Goal: Transaction & Acquisition: Register for event/course

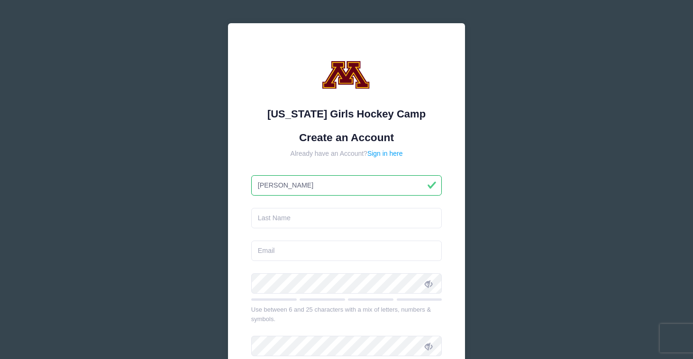
type input "Anthony"
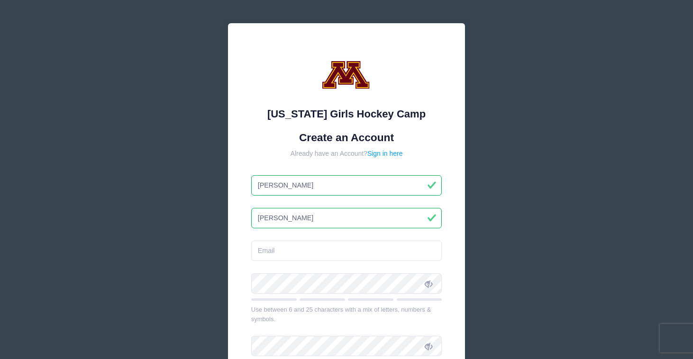
type input "Weigel"
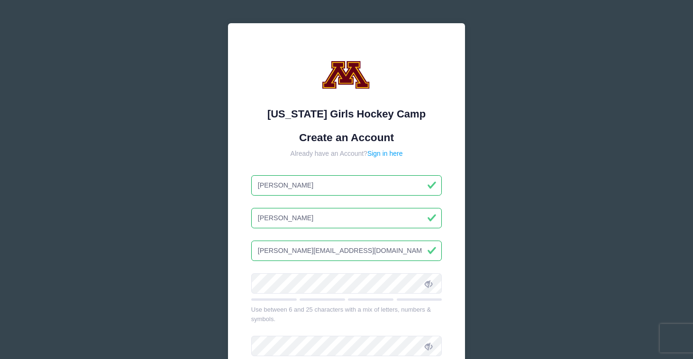
type input "anthony_weigel@yahoo.com"
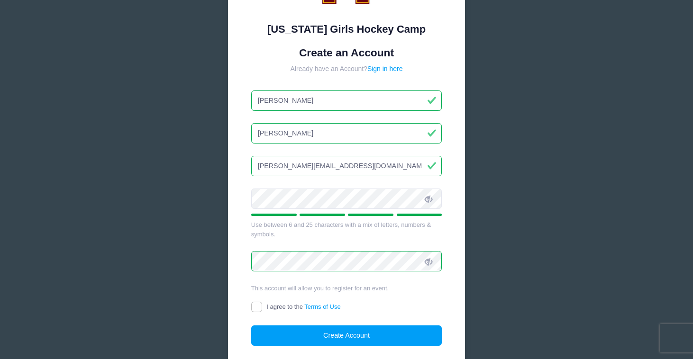
click at [263, 308] on label "I agree to the Terms of Use" at bounding box center [296, 307] width 90 height 10
click at [262, 308] on input "I agree to the Terms of Use" at bounding box center [256, 307] width 11 height 11
checkbox input "true"
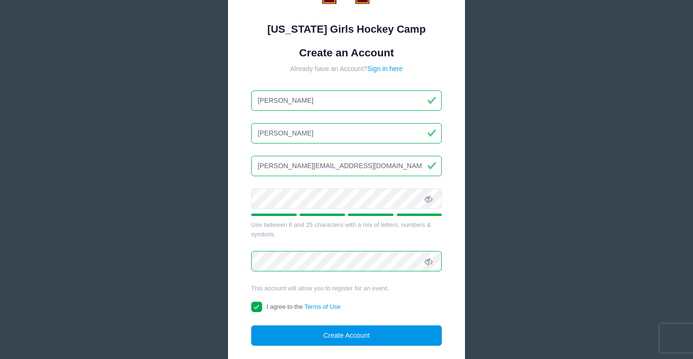
click at [282, 338] on button "Create Account" at bounding box center [346, 336] width 191 height 20
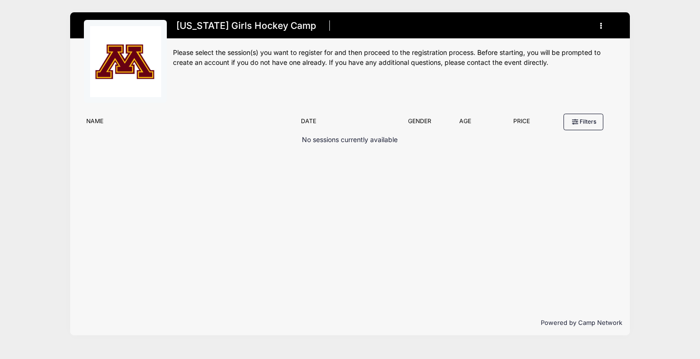
click at [263, 94] on div "Minnesota Girls Hockey Camp Register My Account Logout" at bounding box center [394, 64] width 443 height 89
click at [600, 26] on button "button" at bounding box center [604, 26] width 26 height 17
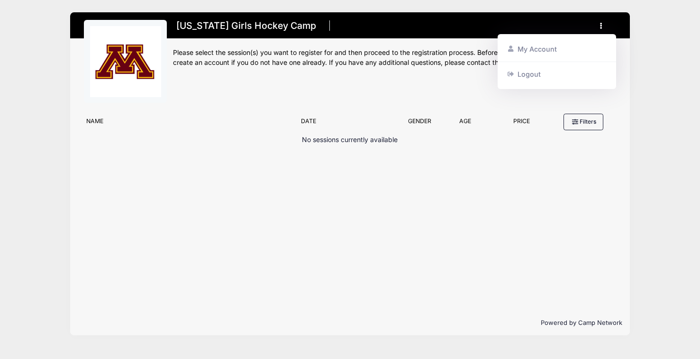
click at [600, 26] on button "button" at bounding box center [604, 26] width 26 height 17
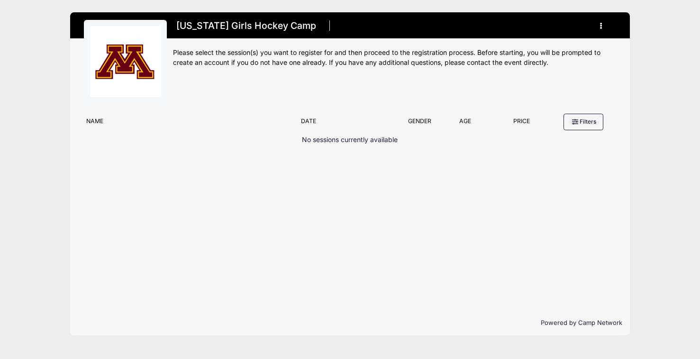
click at [602, 26] on icon "button" at bounding box center [604, 26] width 8 height 0
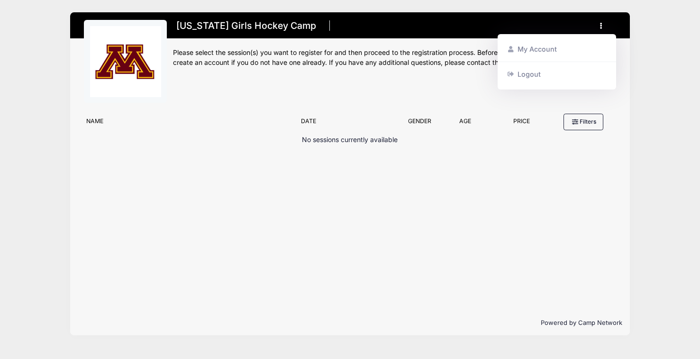
click at [212, 28] on h1 "[US_STATE] Girls Hockey Camp" at bounding box center [246, 26] width 146 height 17
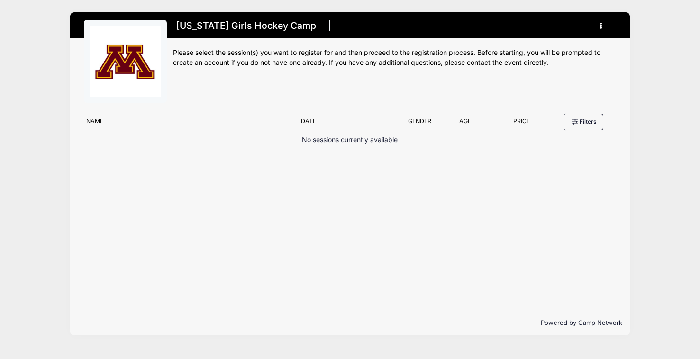
click at [114, 50] on img at bounding box center [125, 61] width 71 height 71
click at [585, 121] on button "Filters" at bounding box center [584, 122] width 40 height 16
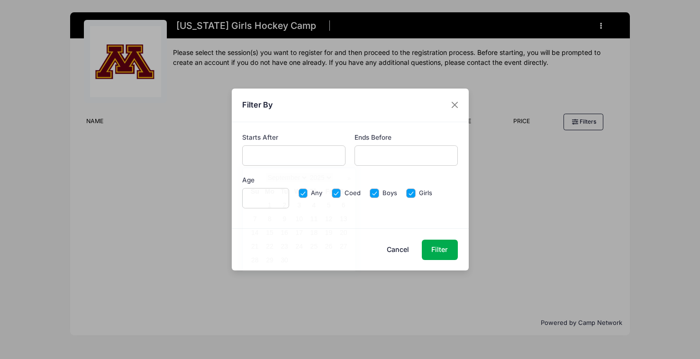
click at [274, 159] on input "text" at bounding box center [293, 156] width 103 height 20
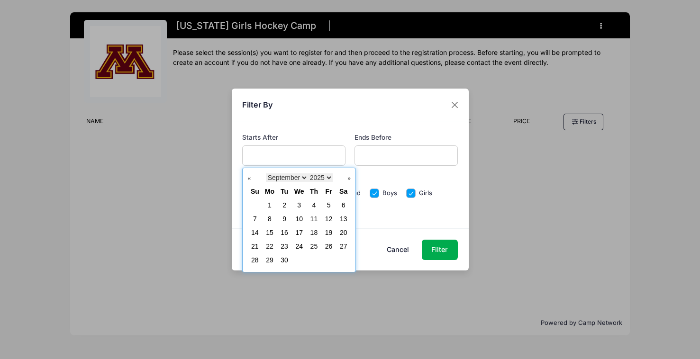
click at [391, 245] on button "Cancel" at bounding box center [398, 250] width 42 height 20
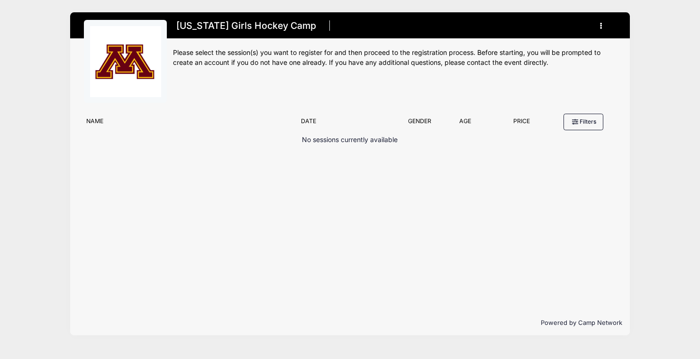
click at [598, 29] on button "button" at bounding box center [604, 26] width 26 height 17
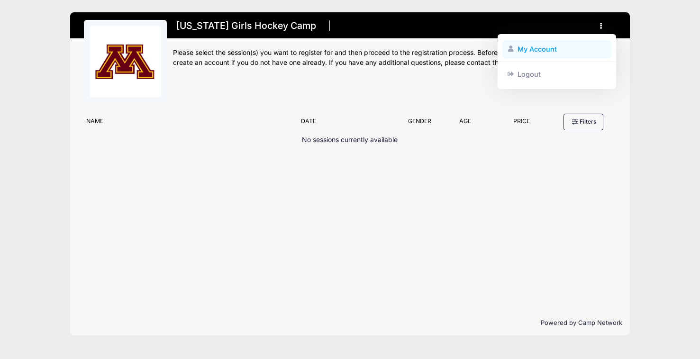
click at [553, 48] on link "My Account" at bounding box center [556, 49] width 109 height 18
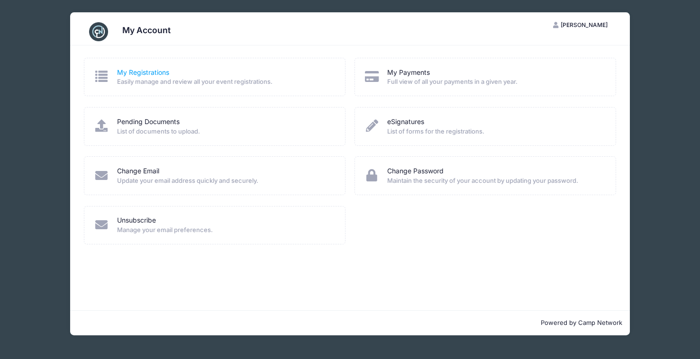
click at [147, 71] on link "My Registrations" at bounding box center [143, 73] width 52 height 10
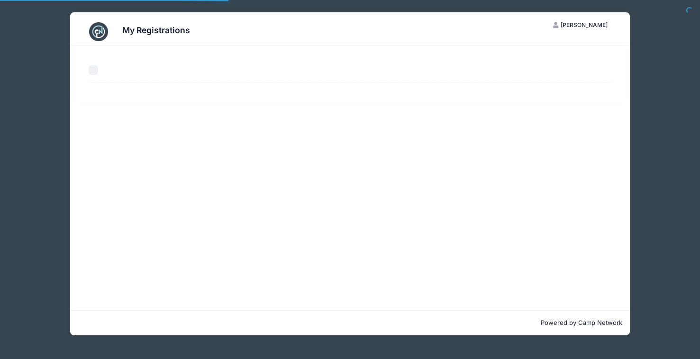
select select "50"
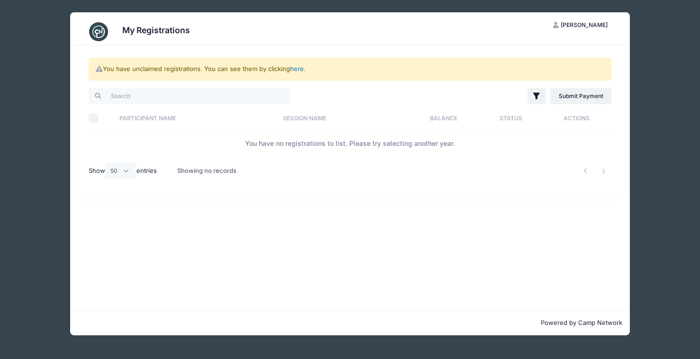
click at [296, 70] on link "here" at bounding box center [297, 69] width 14 height 8
click at [298, 70] on link "here" at bounding box center [297, 69] width 14 height 8
click at [292, 71] on link "here" at bounding box center [297, 69] width 14 height 8
click at [656, 46] on div "My Registrations AW Anthony Weigel My Account Logout You have unclaimed registr…" at bounding box center [350, 174] width 672 height 348
click at [632, 155] on div "My Registrations AW Anthony Weigel My Account Logout You have unclaimed registr…" at bounding box center [350, 174] width 672 height 348
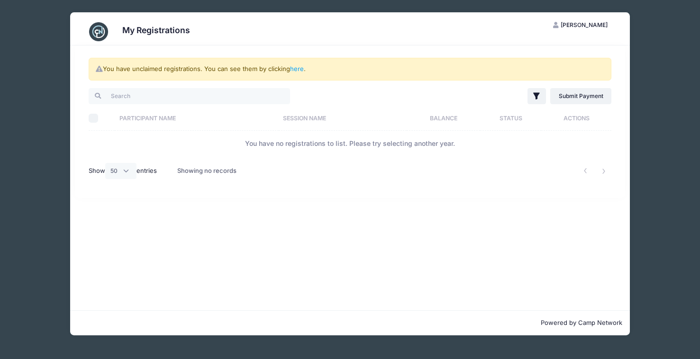
click at [636, 155] on div "My Registrations AW Anthony Weigel My Account Logout You have unclaimed registr…" at bounding box center [350, 174] width 672 height 348
select select "50"
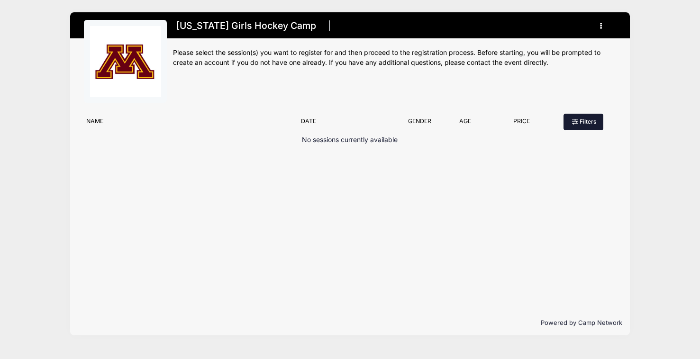
click at [596, 119] on button "Filters" at bounding box center [584, 122] width 40 height 16
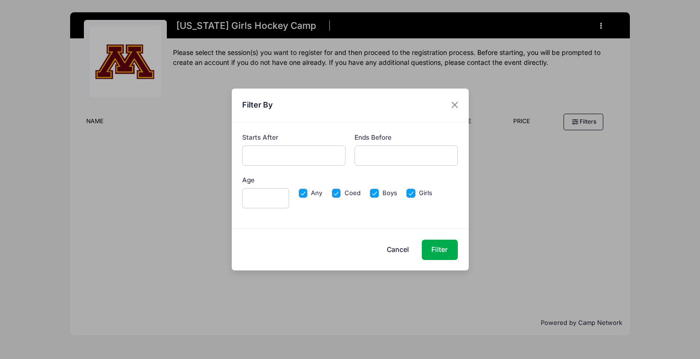
click at [372, 191] on input "Boys" at bounding box center [374, 193] width 9 height 9
checkbox input "false"
click at [336, 192] on input "Coed" at bounding box center [336, 193] width 9 height 9
checkbox input "false"
click at [441, 250] on button "Filter" at bounding box center [440, 250] width 36 height 20
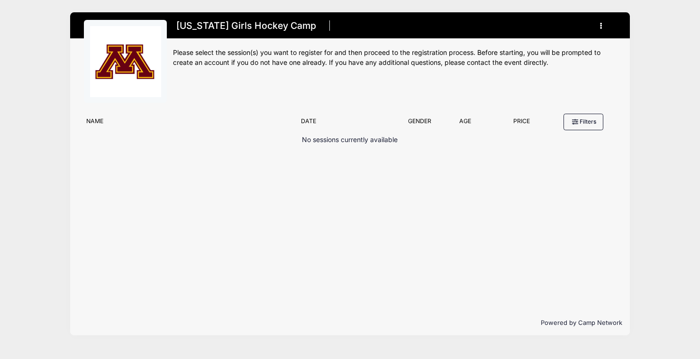
click at [243, 24] on h1 "[US_STATE] Girls Hockey Camp" at bounding box center [246, 26] width 146 height 17
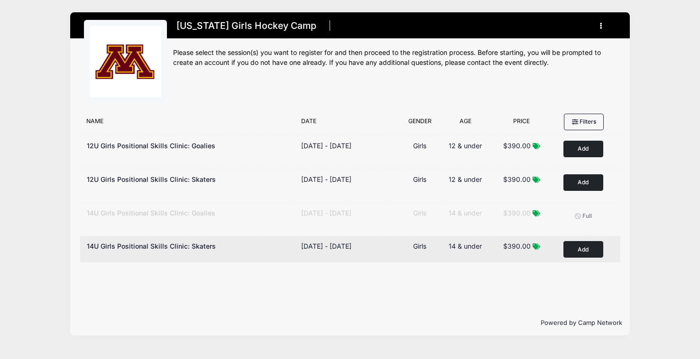
click at [577, 250] on button "Add to Cart" at bounding box center [583, 249] width 40 height 17
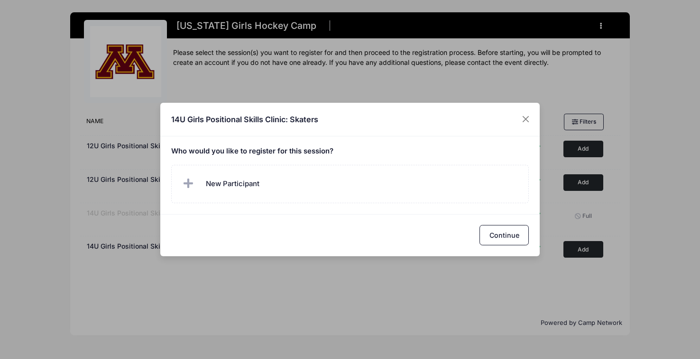
click at [265, 188] on label "New Participant" at bounding box center [350, 184] width 358 height 38
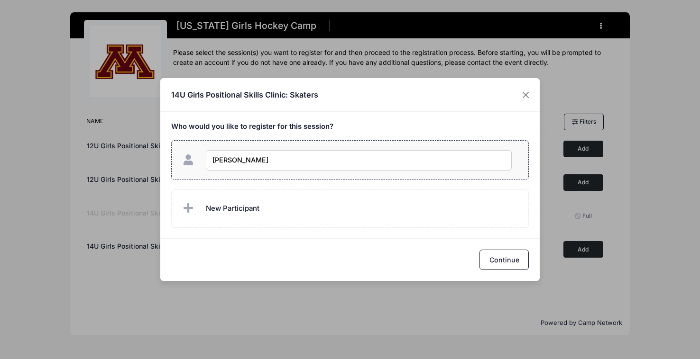
type input "Bailey Weigel"
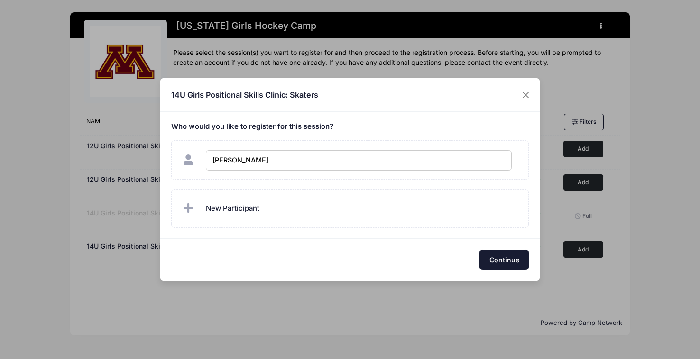
checkbox input "true"
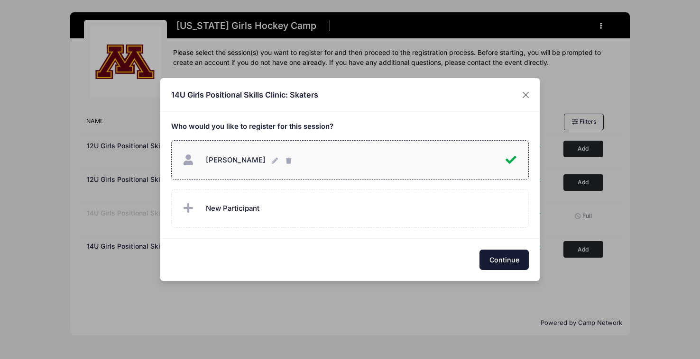
click at [499, 263] on button "Continue" at bounding box center [503, 260] width 49 height 20
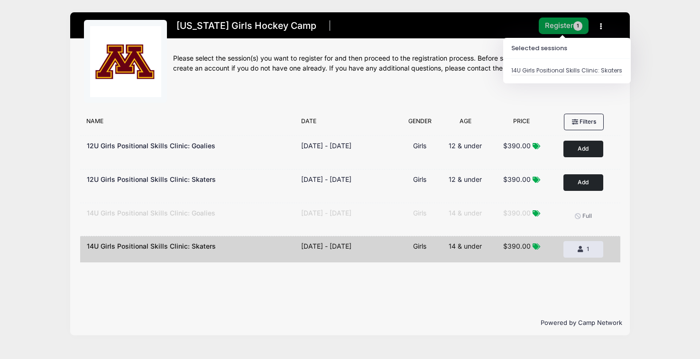
click at [568, 24] on button "Register 1" at bounding box center [563, 26] width 50 height 17
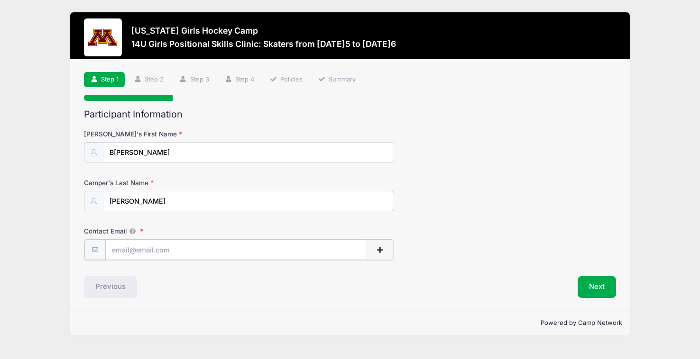
click at [158, 257] on input "Contact Email" at bounding box center [236, 250] width 262 height 20
type input "[PERSON_NAME][EMAIL_ADDRESS][DOMAIN_NAME]"
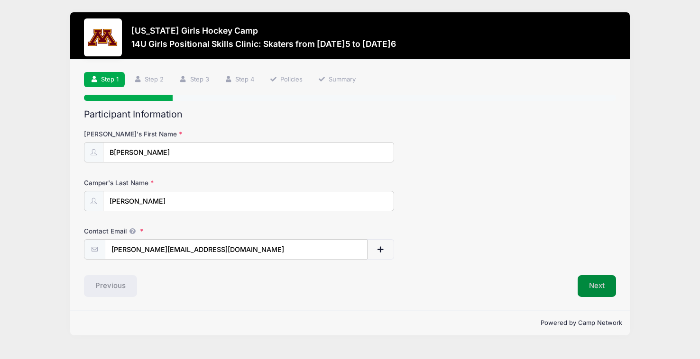
click at [601, 283] on button "Next" at bounding box center [596, 286] width 38 height 22
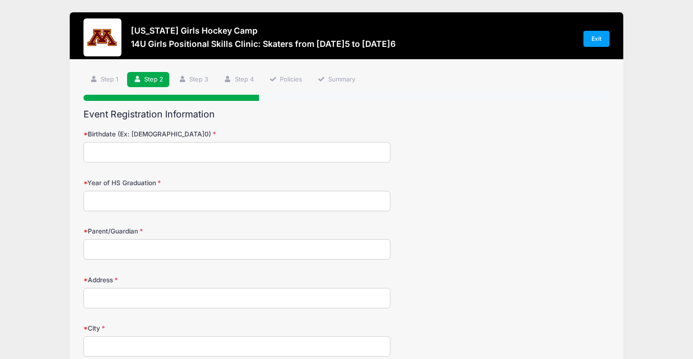
click at [172, 156] on input "Birthdate (Ex: [DEMOGRAPHIC_DATA]0)" at bounding box center [236, 152] width 307 height 20
type input "1"
type input "0"
type input "[DATE]"
click at [162, 195] on input "Year of HS Graduation" at bounding box center [236, 201] width 307 height 20
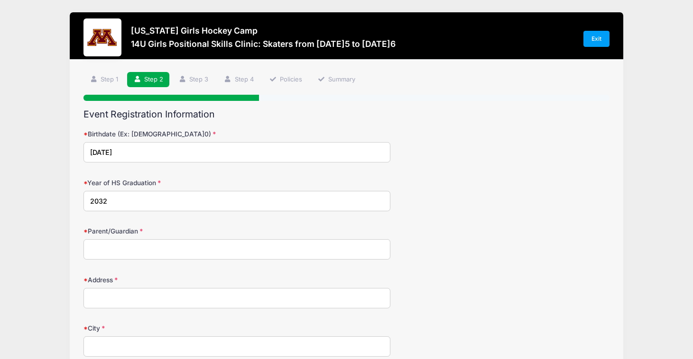
type input "2032"
click at [145, 246] on input "Parent/Guardian" at bounding box center [236, 249] width 307 height 20
type input "Anthony Weigel"
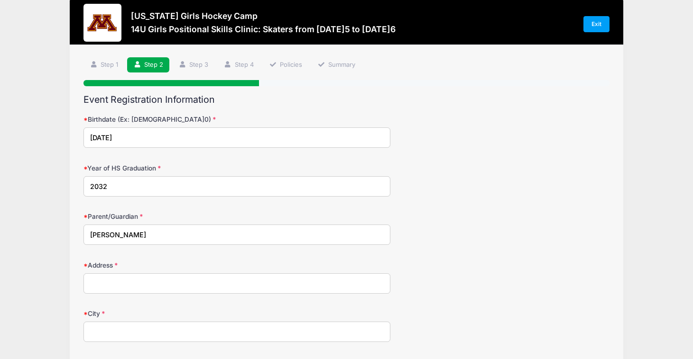
scroll to position [17, 0]
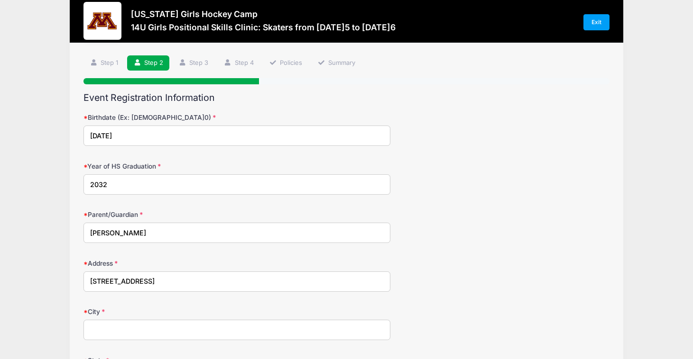
type input "[STREET_ADDRESS]"
type input "[PERSON_NAME]"
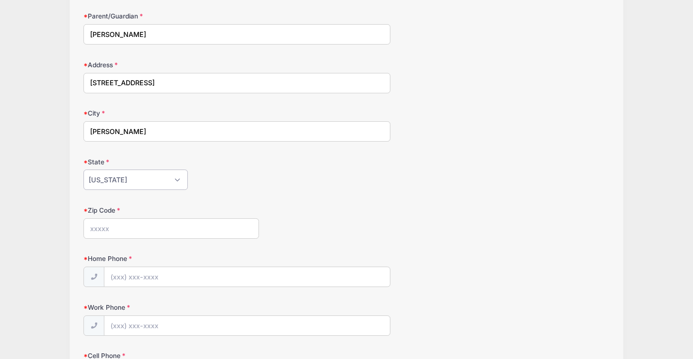
select select "MN"
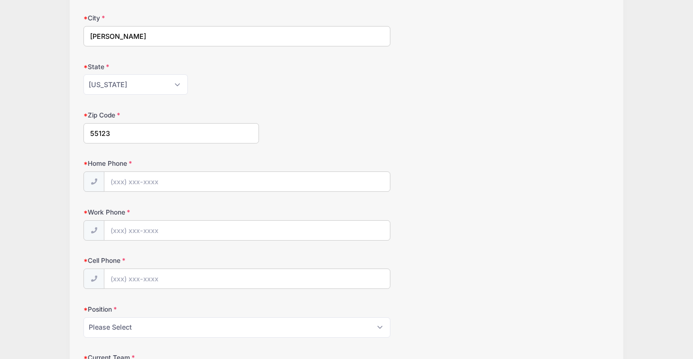
type input "55123"
click at [134, 180] on input "Home Phone" at bounding box center [246, 182] width 285 height 20
type input "(512) 785-5273"
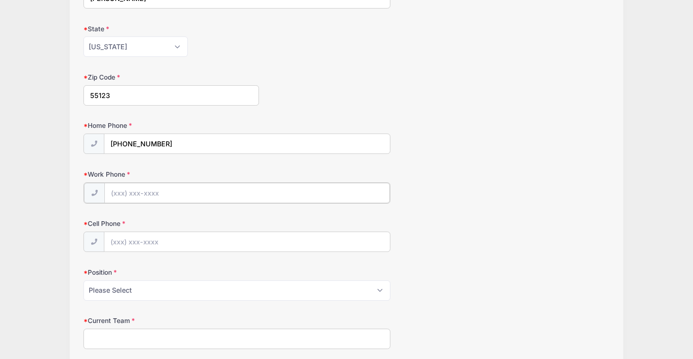
scroll to position [406, 0]
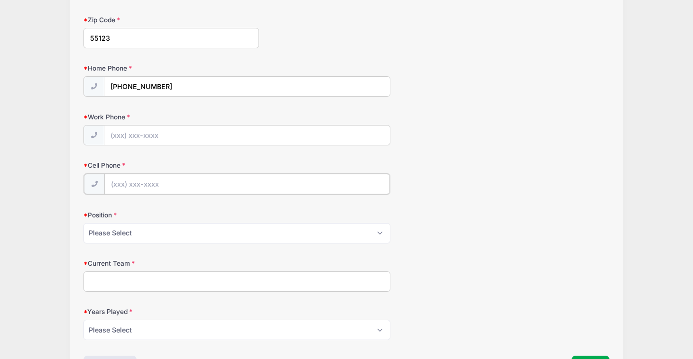
click at [130, 183] on input "Cell Phone" at bounding box center [246, 184] width 285 height 20
type input "[PHONE_NUMBER]"
type input "(512) 785-5273"
click at [141, 242] on select "Please Select Forward Defense F/D Goalie" at bounding box center [236, 232] width 307 height 20
select select "F/D"
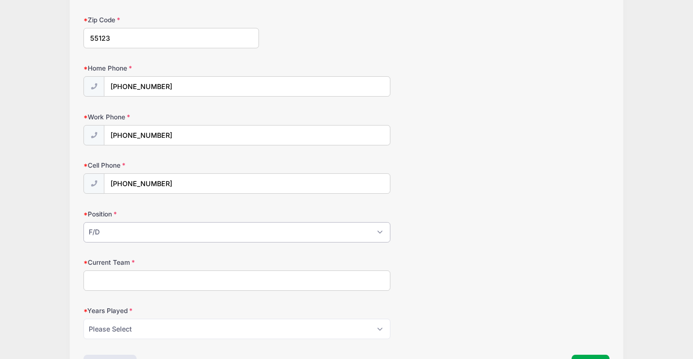
click at [83, 222] on select "Please Select Forward Defense F/D Goalie" at bounding box center [236, 232] width 307 height 20
click at [145, 273] on input "Current Team" at bounding box center [236, 281] width 307 height 20
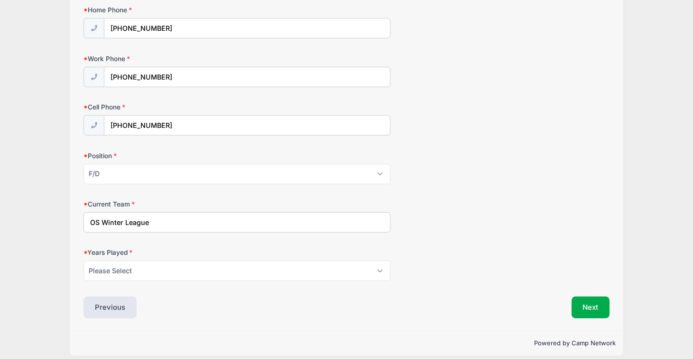
scroll to position [473, 0]
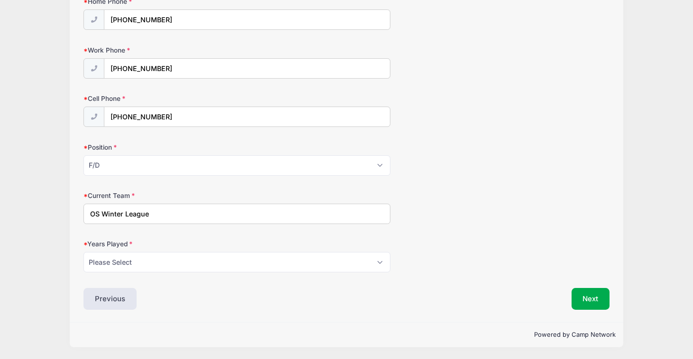
type input "OS Winter League"
click at [132, 259] on select "Please Select 1 2 3 4 5 6 7 8 9 10 11 12 13 14 15" at bounding box center [236, 262] width 307 height 20
click at [83, 252] on select "Please Select 1 2 3 4 5 6 7 8 9 10 11 12 13 14 15" at bounding box center [236, 262] width 307 height 20
click at [188, 264] on select "Please Select 1 2 3 4 5 6 7 8 9 10 11 12 13 14 15" at bounding box center [236, 262] width 307 height 20
select select "5"
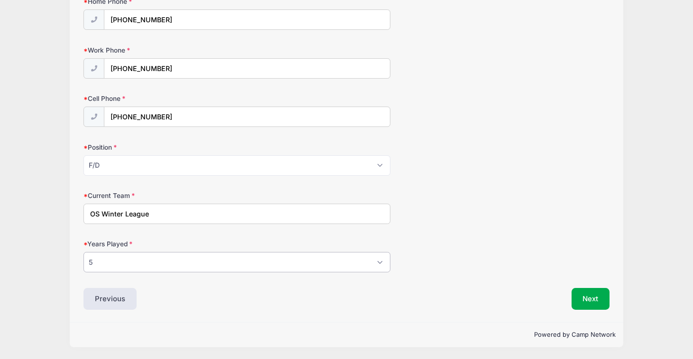
click at [83, 252] on select "Please Select 1 2 3 4 5 6 7 8 9 10 11 12 13 14 15" at bounding box center [236, 262] width 307 height 20
click at [595, 298] on button "Next" at bounding box center [590, 299] width 38 height 22
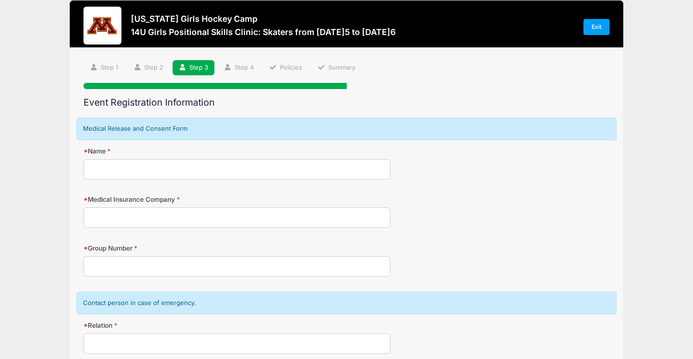
scroll to position [0, 0]
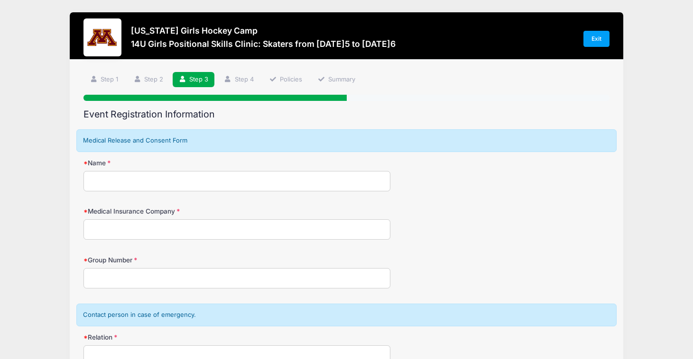
click at [148, 188] on input "Name" at bounding box center [236, 181] width 307 height 20
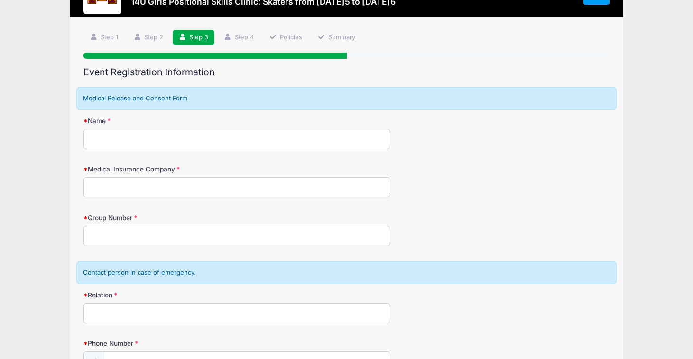
scroll to position [66, 0]
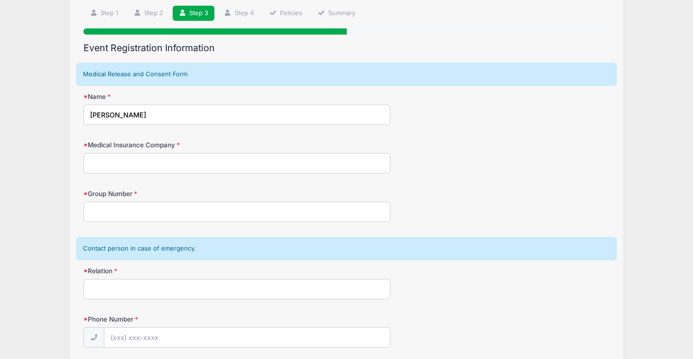
type input "Bailey Weigel"
type input "BCBS of CA"
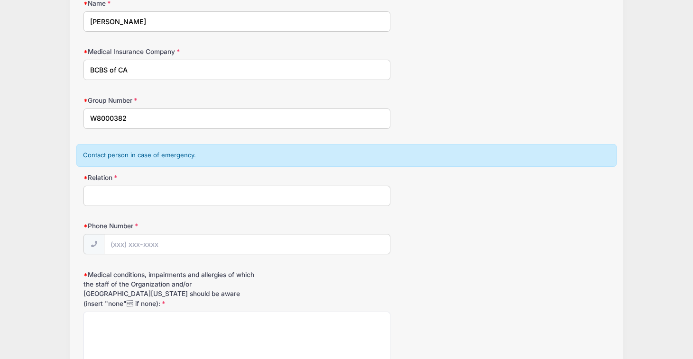
scroll to position [170, 0]
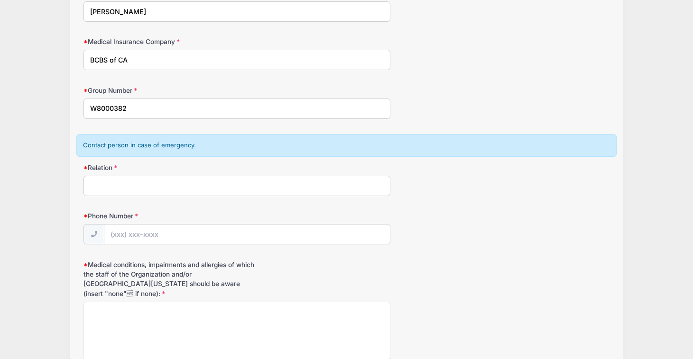
type input "W8000382"
click at [144, 238] on input "Phone Number" at bounding box center [246, 235] width 285 height 20
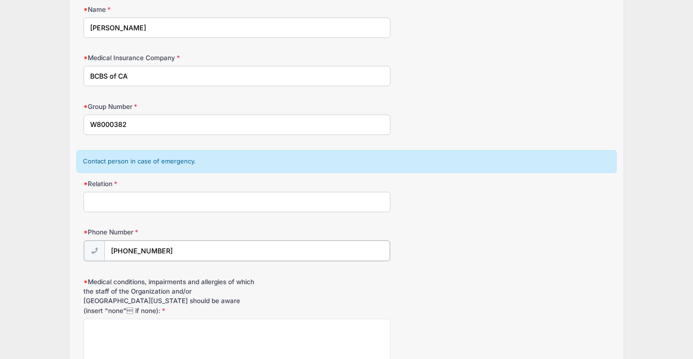
scroll to position [152, 0]
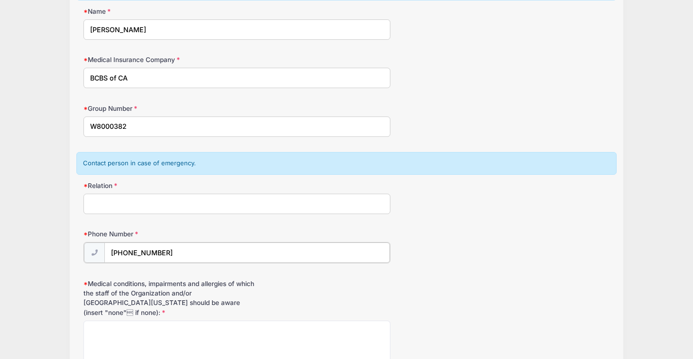
type input "(512) 785-5273"
click at [131, 204] on input "Relation" at bounding box center [236, 204] width 307 height 20
type input "C"
type input "Kelly Weigel"
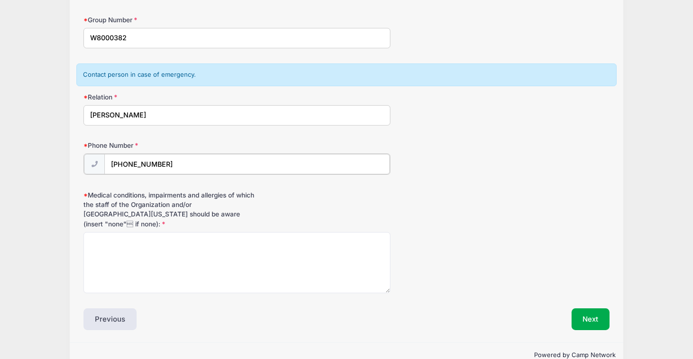
type input "(830) 556-2723"
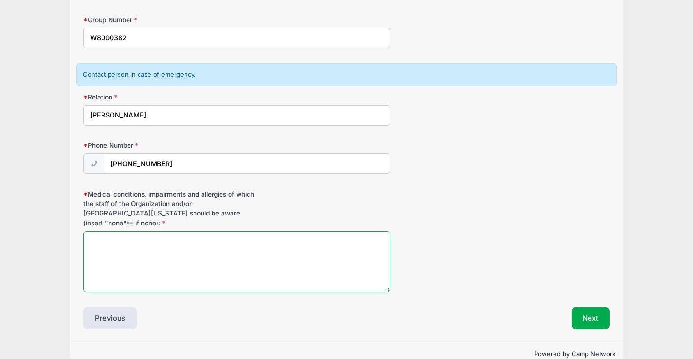
click at [134, 241] on textarea "Medical conditions, impairments and allergies of which the staff of the Organiz…" at bounding box center [236, 261] width 307 height 61
type textarea "N"
type textarea "none"
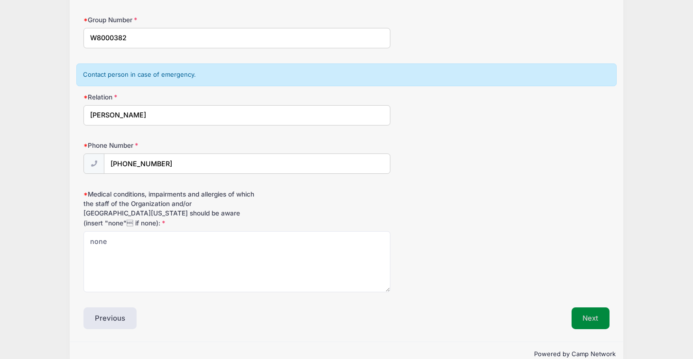
click at [580, 308] on button "Next" at bounding box center [590, 319] width 38 height 22
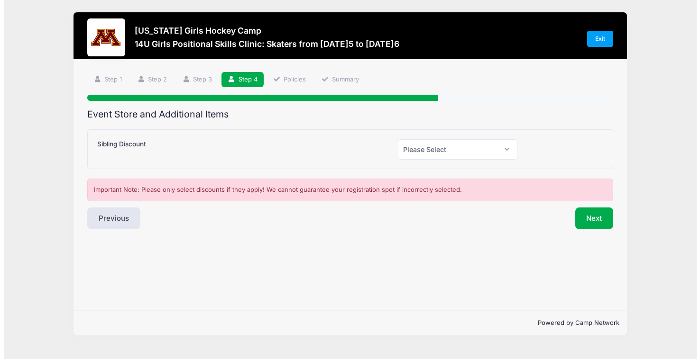
scroll to position [0, 0]
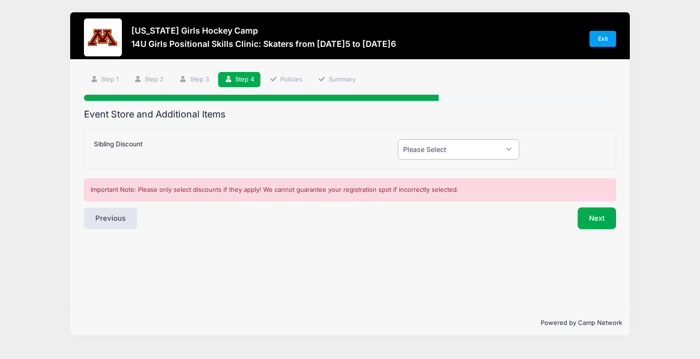
click at [448, 151] on select "Please Select Yes (-$50.00) No" at bounding box center [458, 149] width 121 height 20
select select "0"
click at [398, 139] on select "Please Select Yes (-$50.00) No" at bounding box center [458, 149] width 121 height 20
click at [405, 221] on div "Next" at bounding box center [485, 219] width 271 height 22
click at [587, 220] on button "Next" at bounding box center [596, 219] width 38 height 22
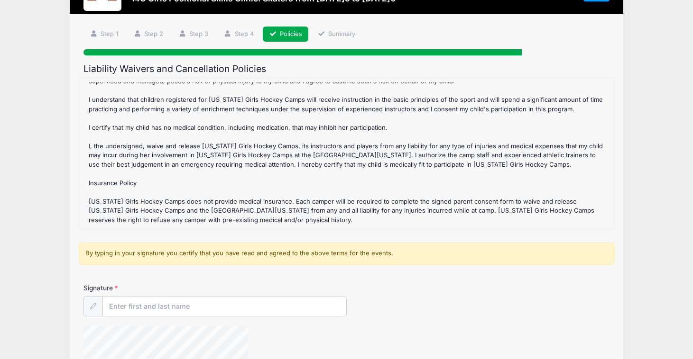
scroll to position [89, 0]
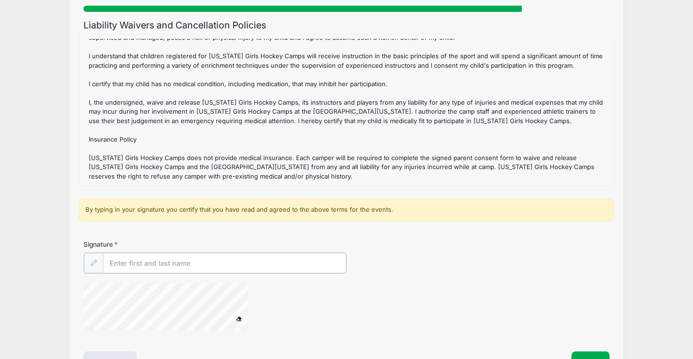
click at [174, 261] on input "Signature" at bounding box center [224, 263] width 243 height 20
type input "Anthony Weigel"
click at [404, 256] on div "Signature Anthony Weigel" at bounding box center [346, 256] width 526 height 33
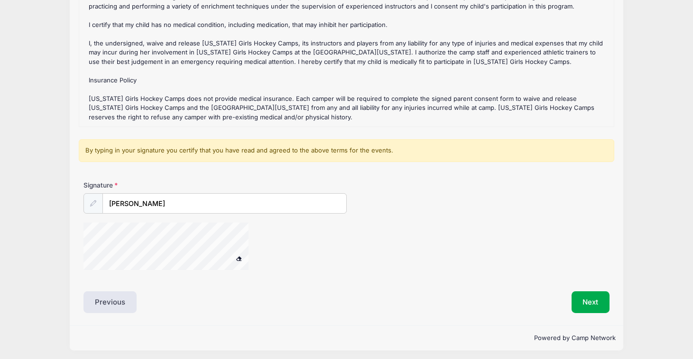
scroll to position [151, 0]
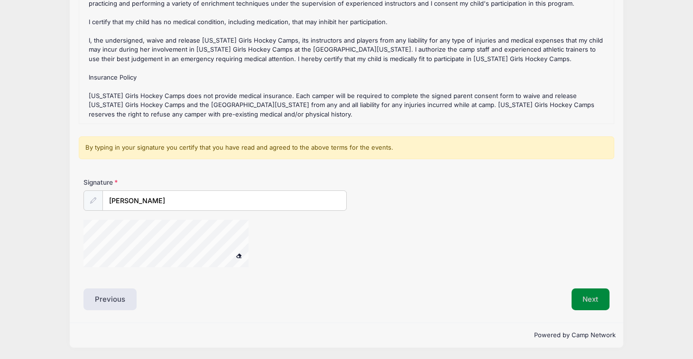
click at [593, 300] on button "Next" at bounding box center [590, 300] width 38 height 22
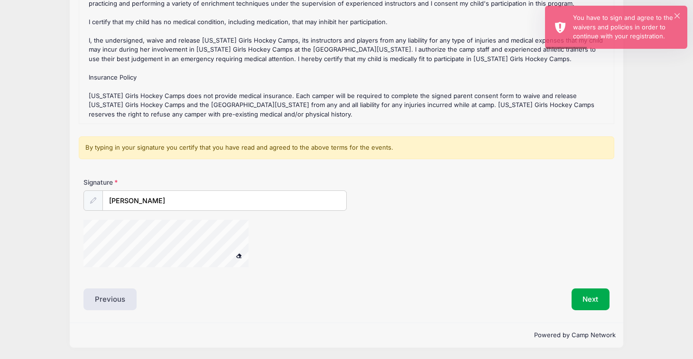
click at [240, 256] on span at bounding box center [239, 255] width 7 height 5
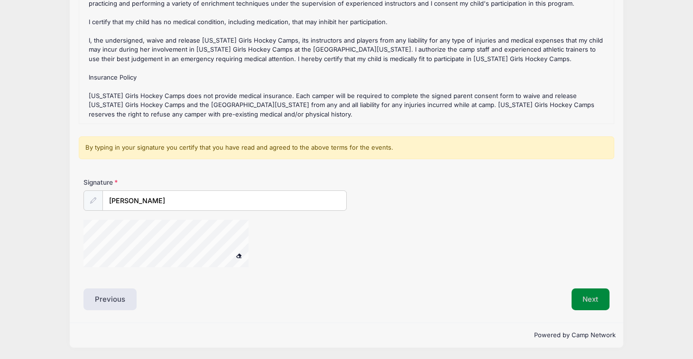
click at [589, 295] on button "Next" at bounding box center [590, 300] width 38 height 22
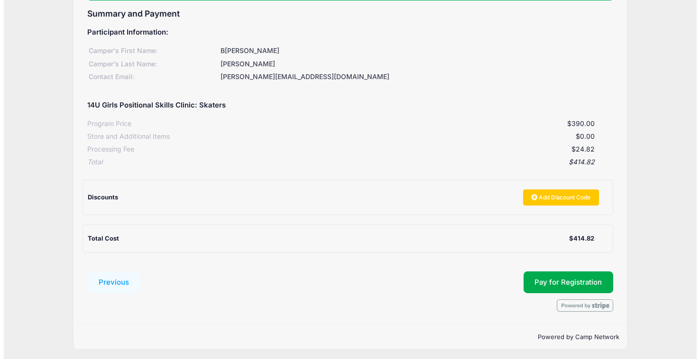
scroll to position [101, 0]
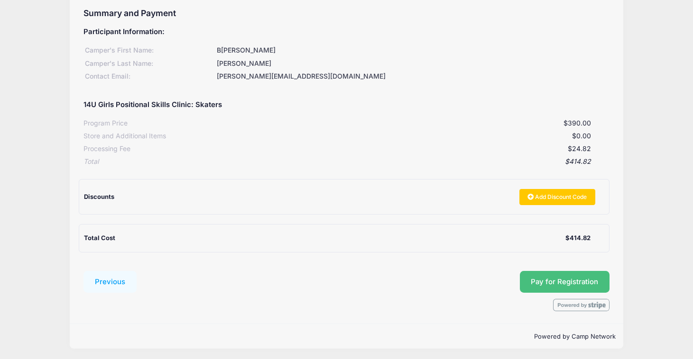
click at [560, 282] on button "Pay for Registration" at bounding box center [564, 282] width 90 height 22
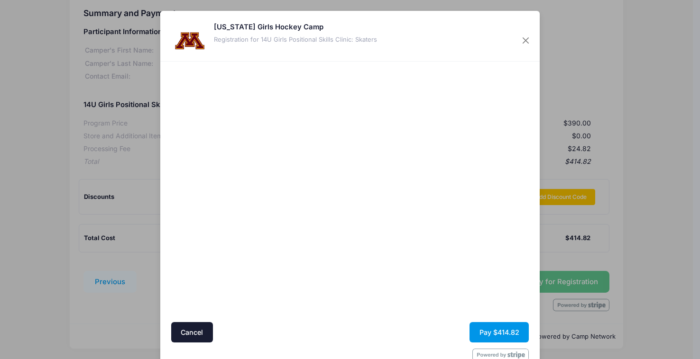
click at [482, 333] on button "Pay $414.82" at bounding box center [498, 332] width 59 height 20
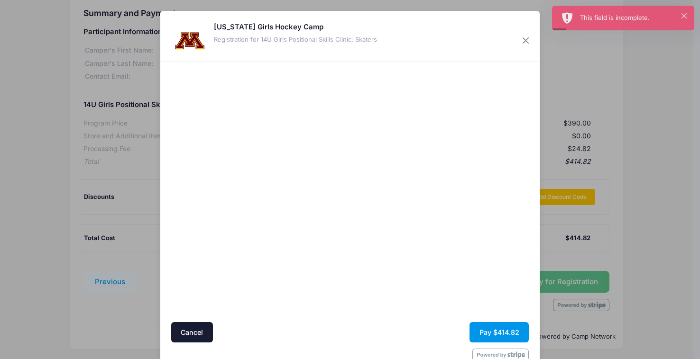
click at [486, 330] on button "Pay $414.82" at bounding box center [498, 332] width 59 height 20
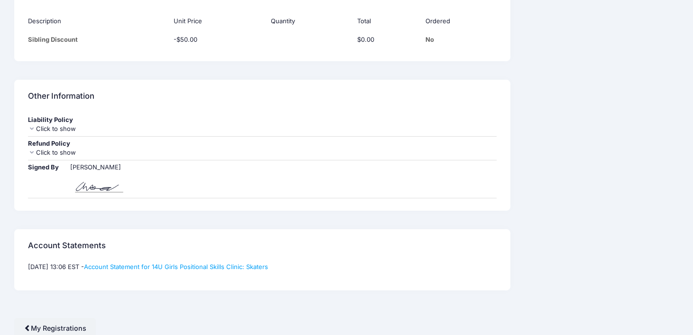
scroll to position [874, 0]
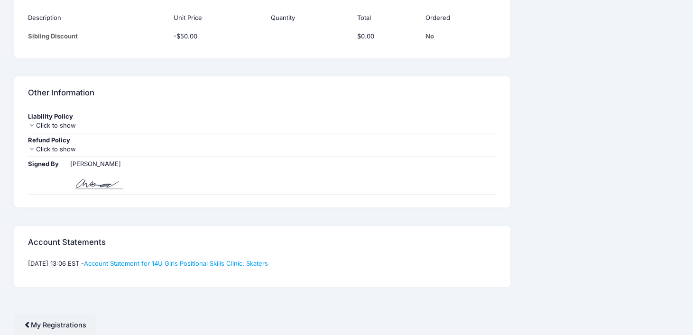
click at [31, 148] on icon at bounding box center [32, 149] width 8 height 6
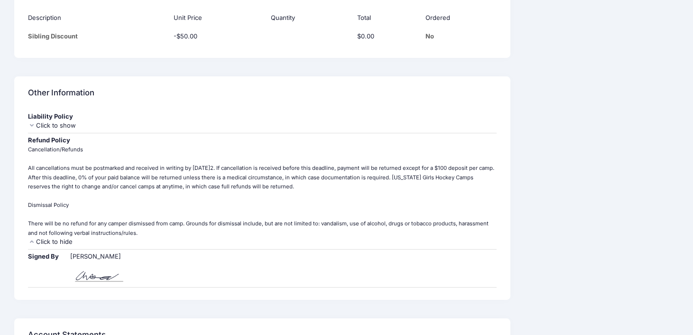
click at [31, 148] on small "Cancellation/Refunds All cancellations must be postmarked and received in writi…" at bounding box center [261, 191] width 466 height 90
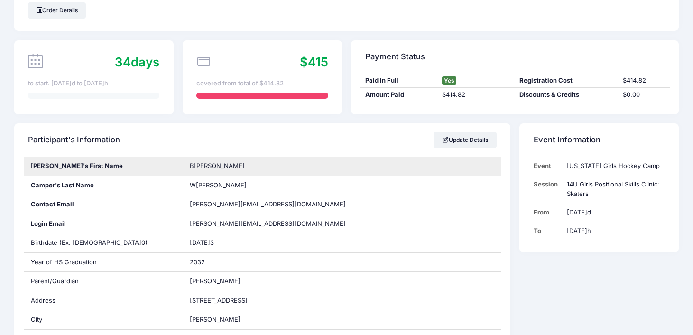
scroll to position [0, 0]
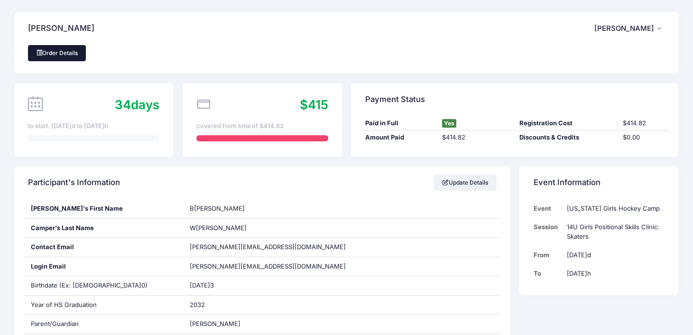
click at [64, 52] on link "Order Details" at bounding box center [57, 53] width 58 height 16
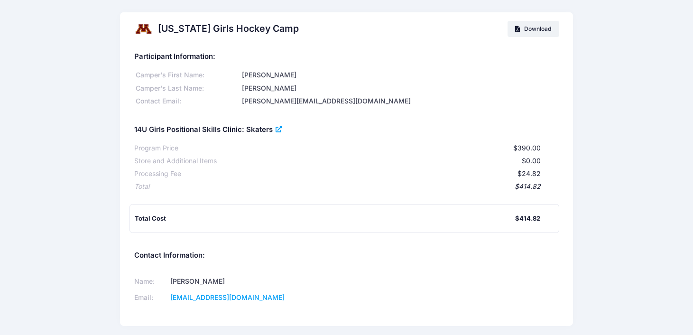
click at [279, 129] on icon at bounding box center [279, 129] width 8 height 0
